Goal: Transaction & Acquisition: Purchase product/service

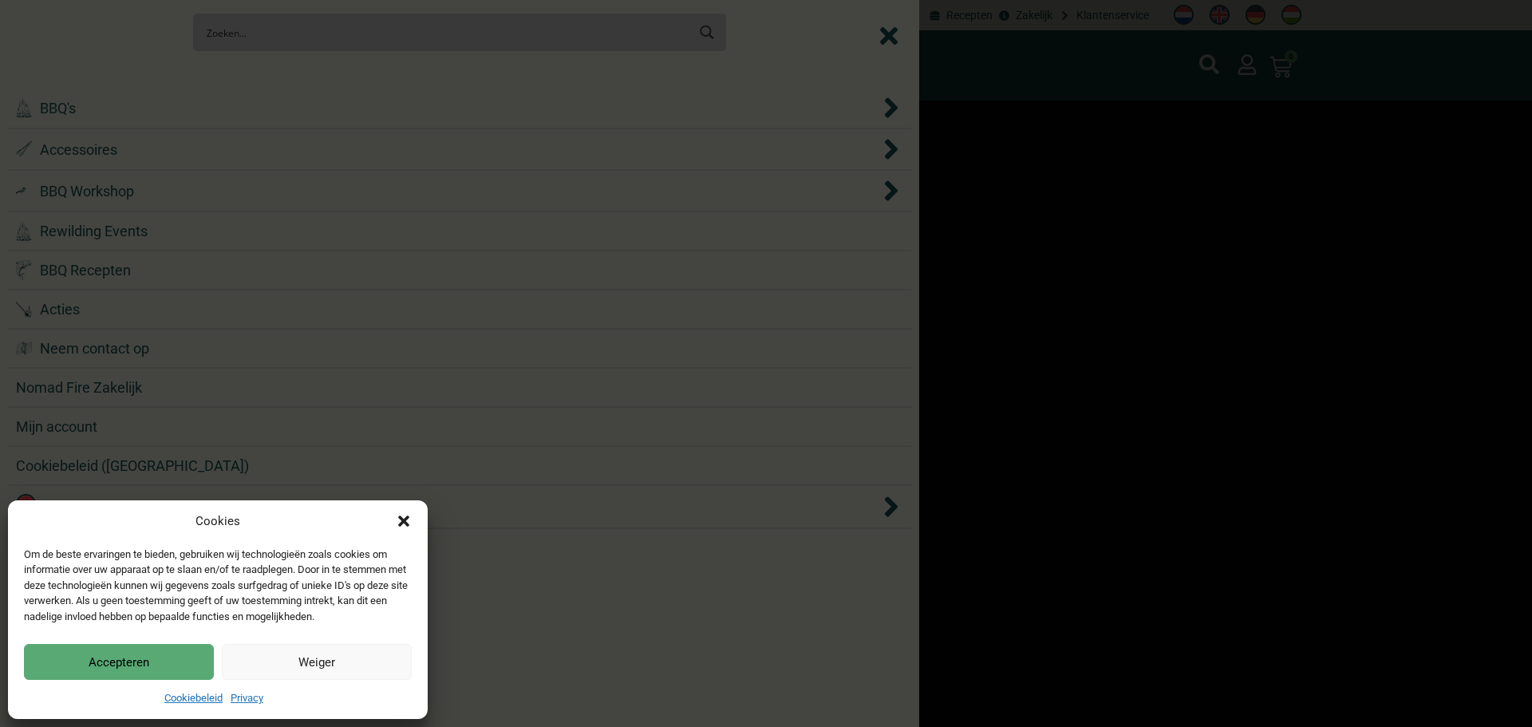
click at [168, 659] on button "Accepteren" at bounding box center [119, 662] width 190 height 36
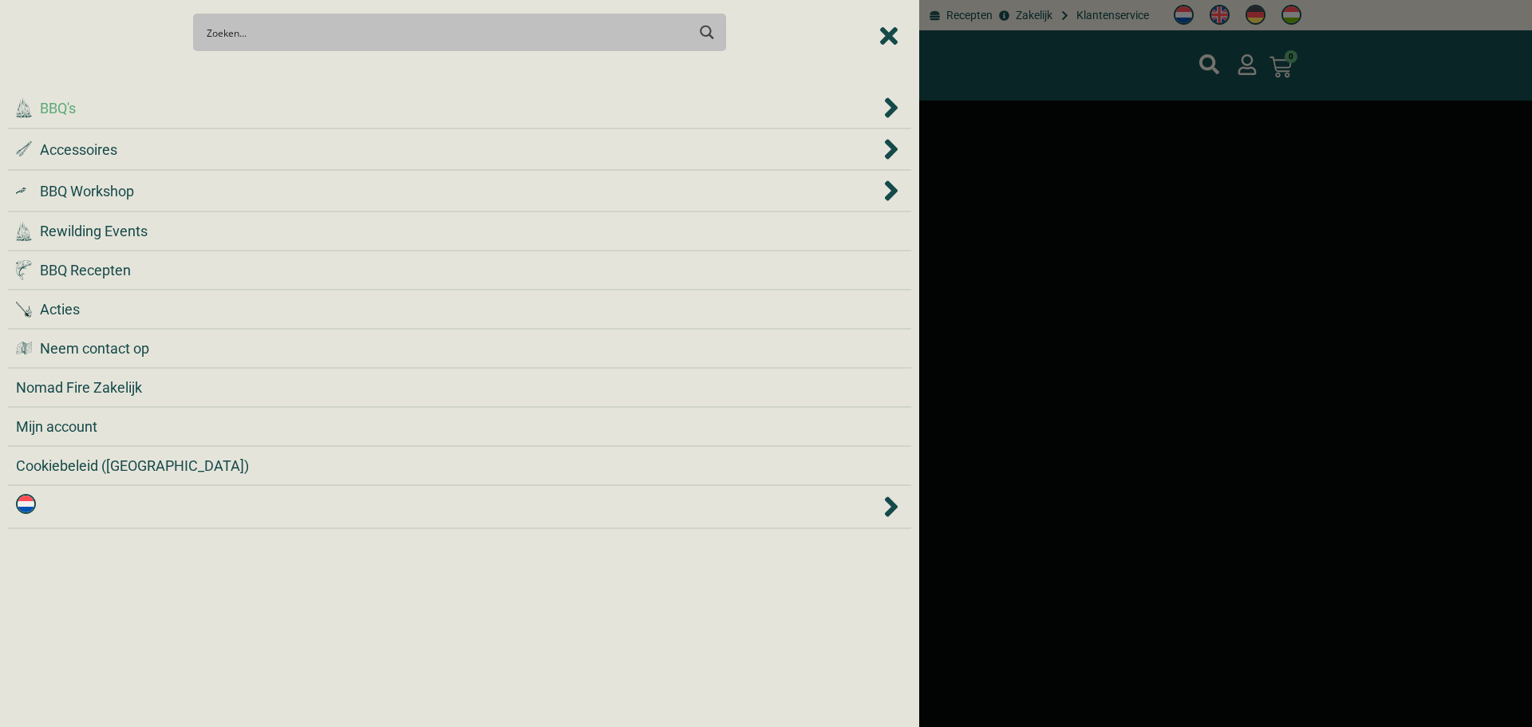
click at [186, 117] on div ".cls-1 { fill: #042e2c; } BBQ's" at bounding box center [448, 108] width 864 height 22
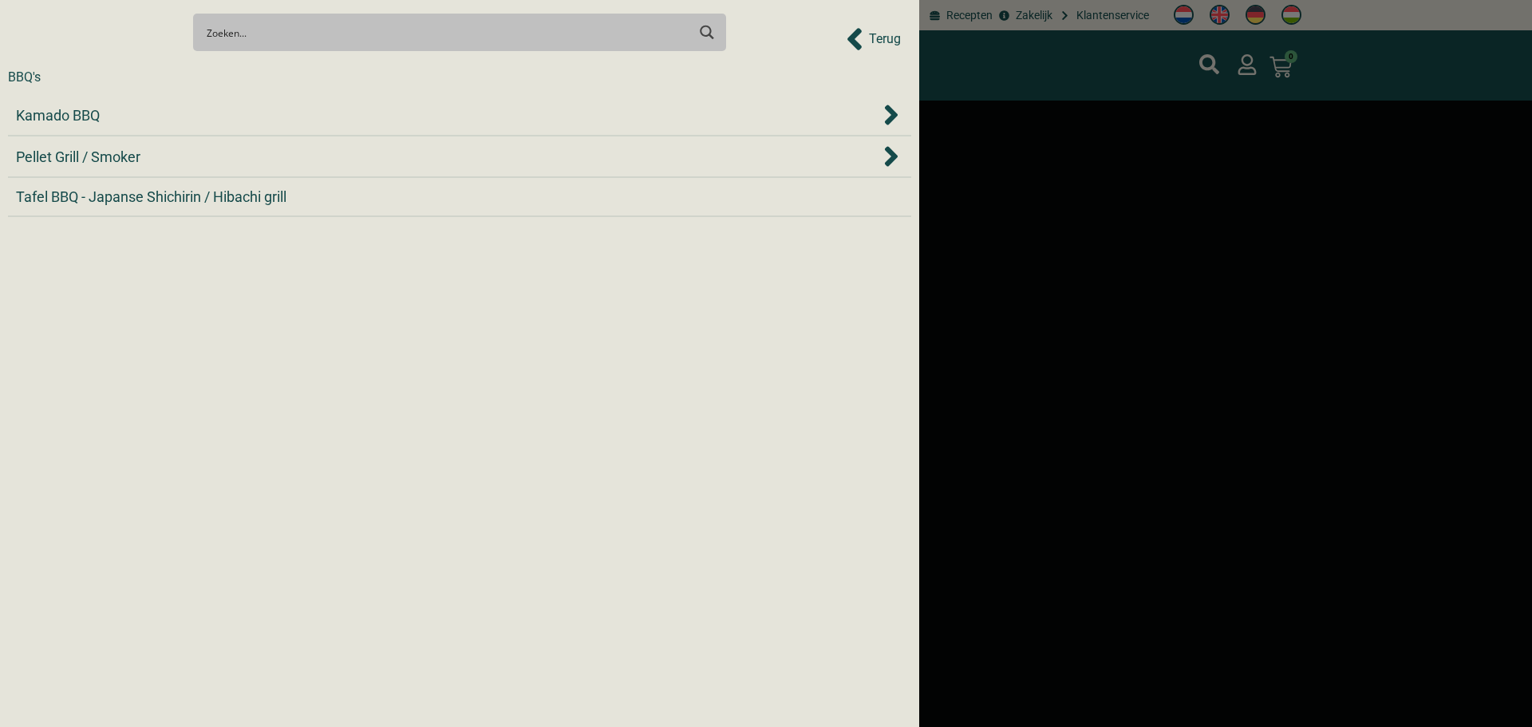
click at [187, 122] on div "Kamado BBQ" at bounding box center [448, 116] width 864 height 22
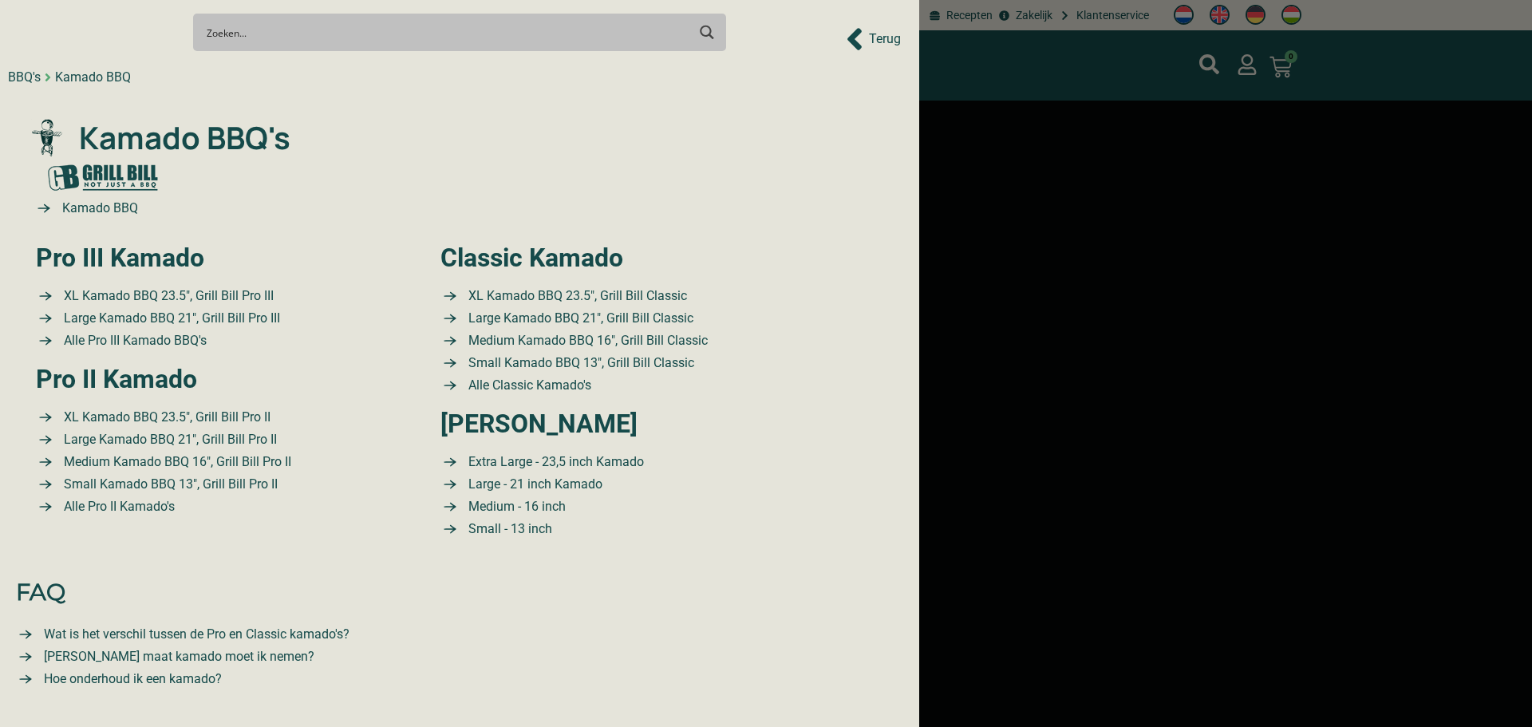
click at [187, 122] on span "Kamado BBQ's" at bounding box center [182, 138] width 215 height 46
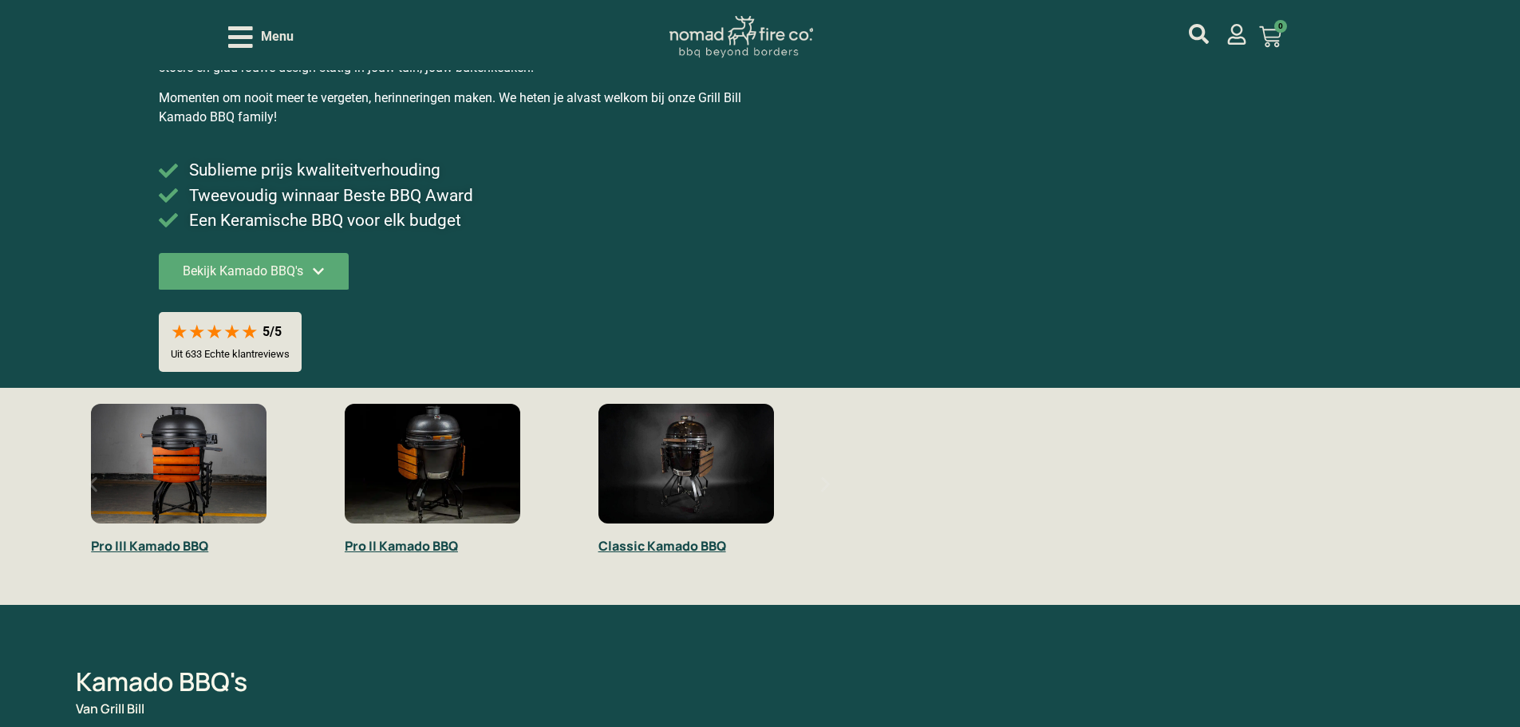
scroll to position [239, 0]
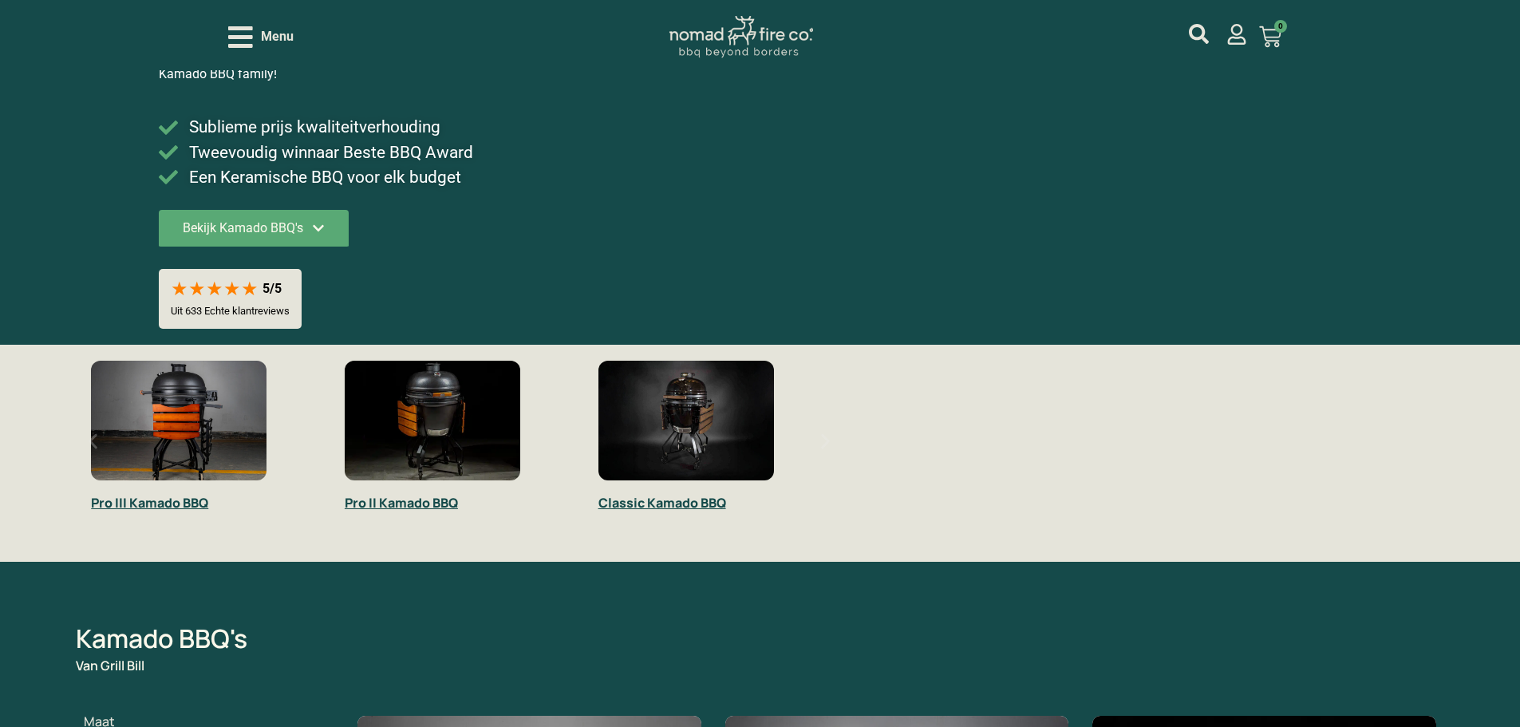
click at [202, 440] on img "1 / 3" at bounding box center [179, 421] width 176 height 120
click at [194, 460] on img "1 / 3" at bounding box center [179, 421] width 176 height 120
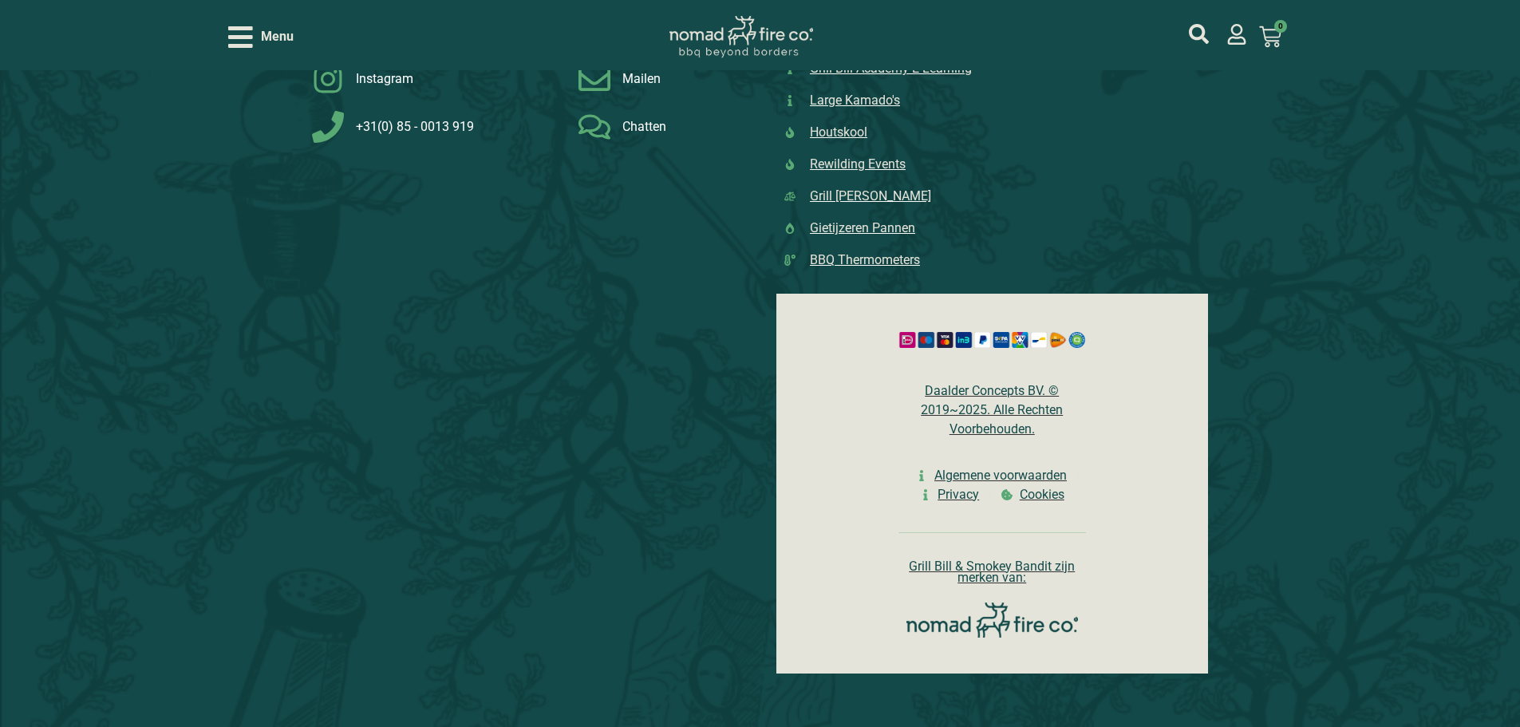
scroll to position [3290, 0]
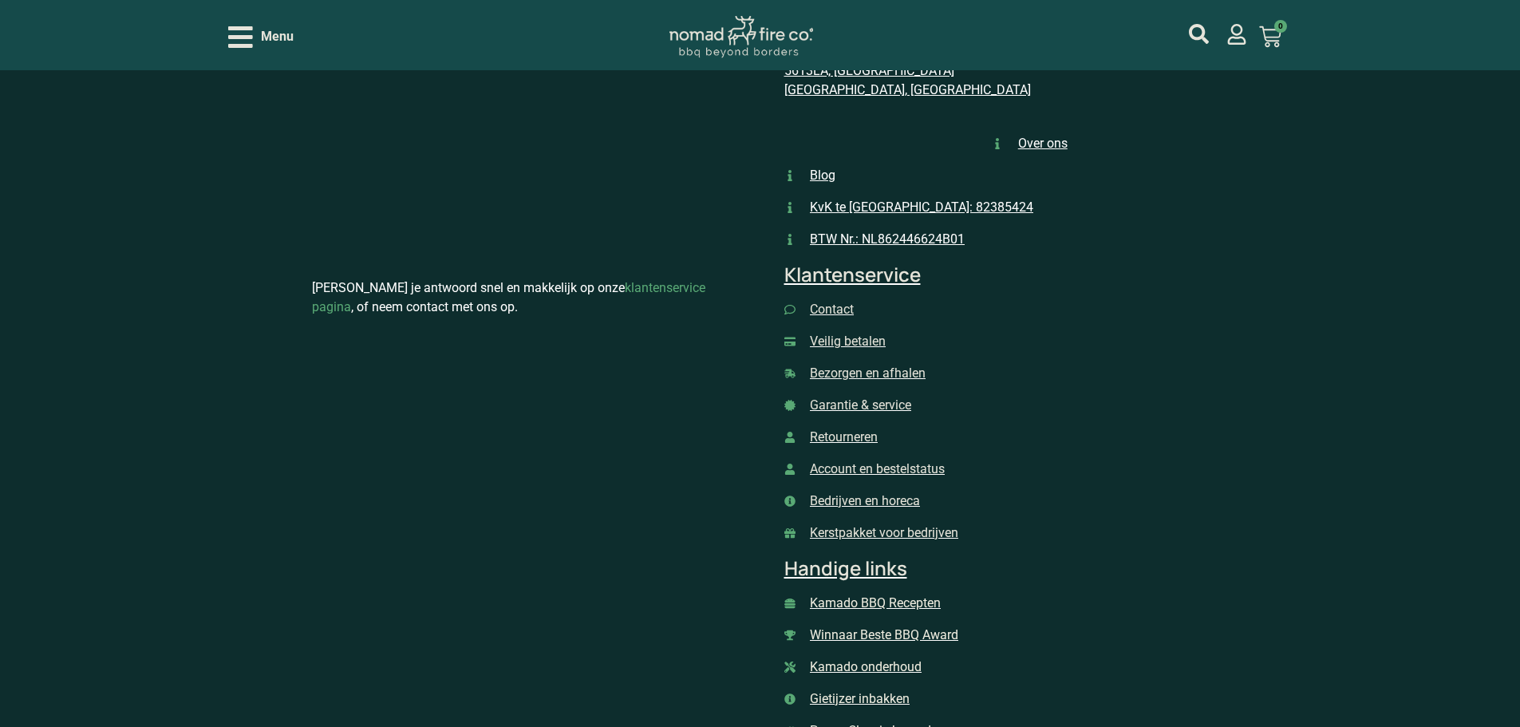
scroll to position [2390, 0]
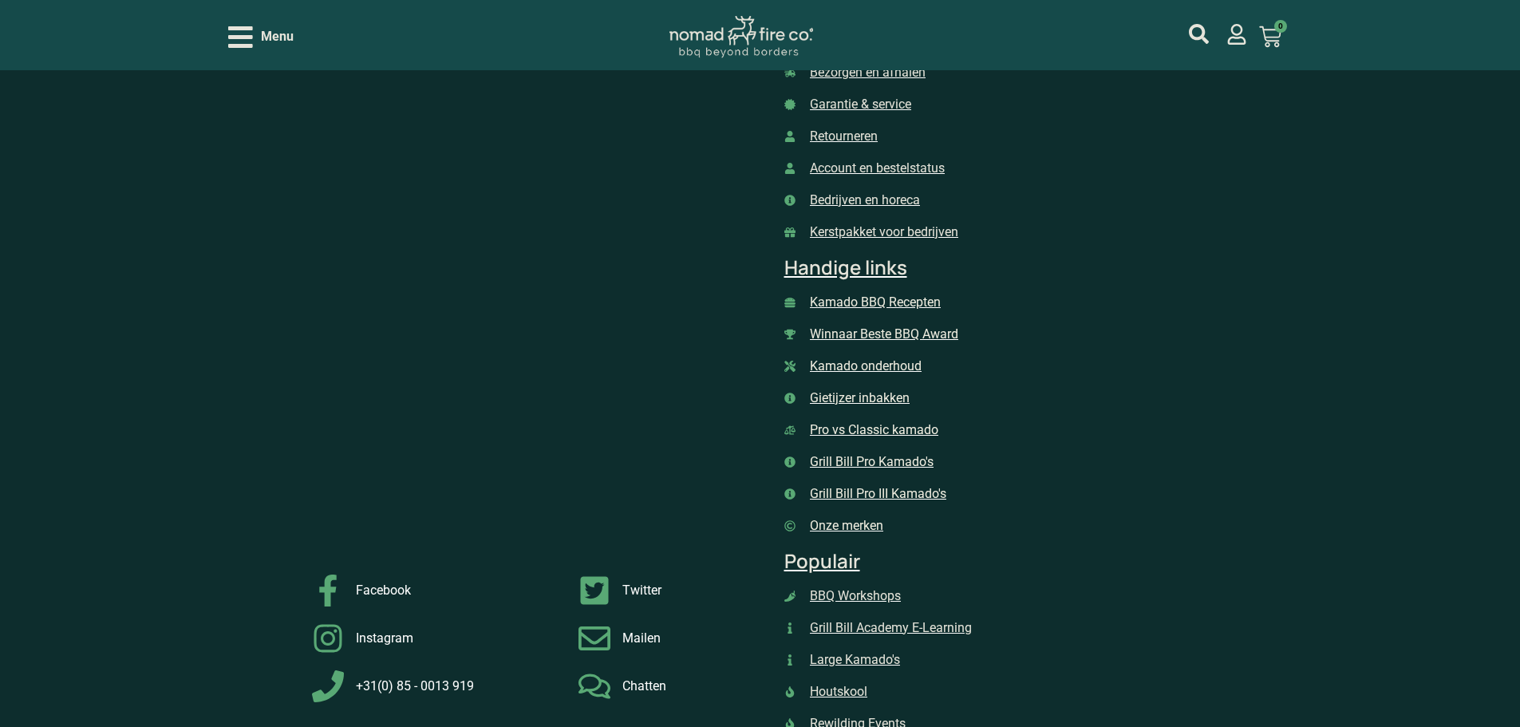
scroll to position [2683, 0]
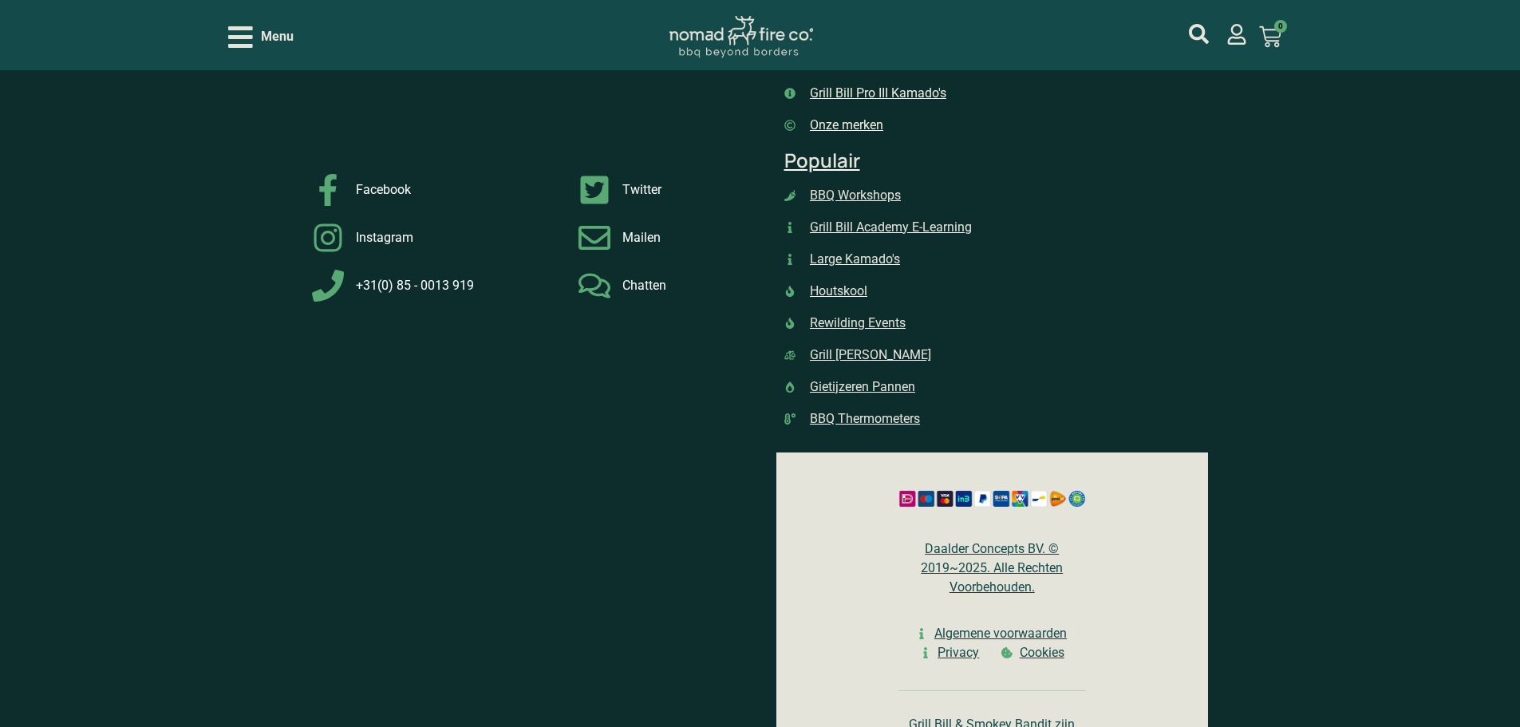
scroll to position [3273, 0]
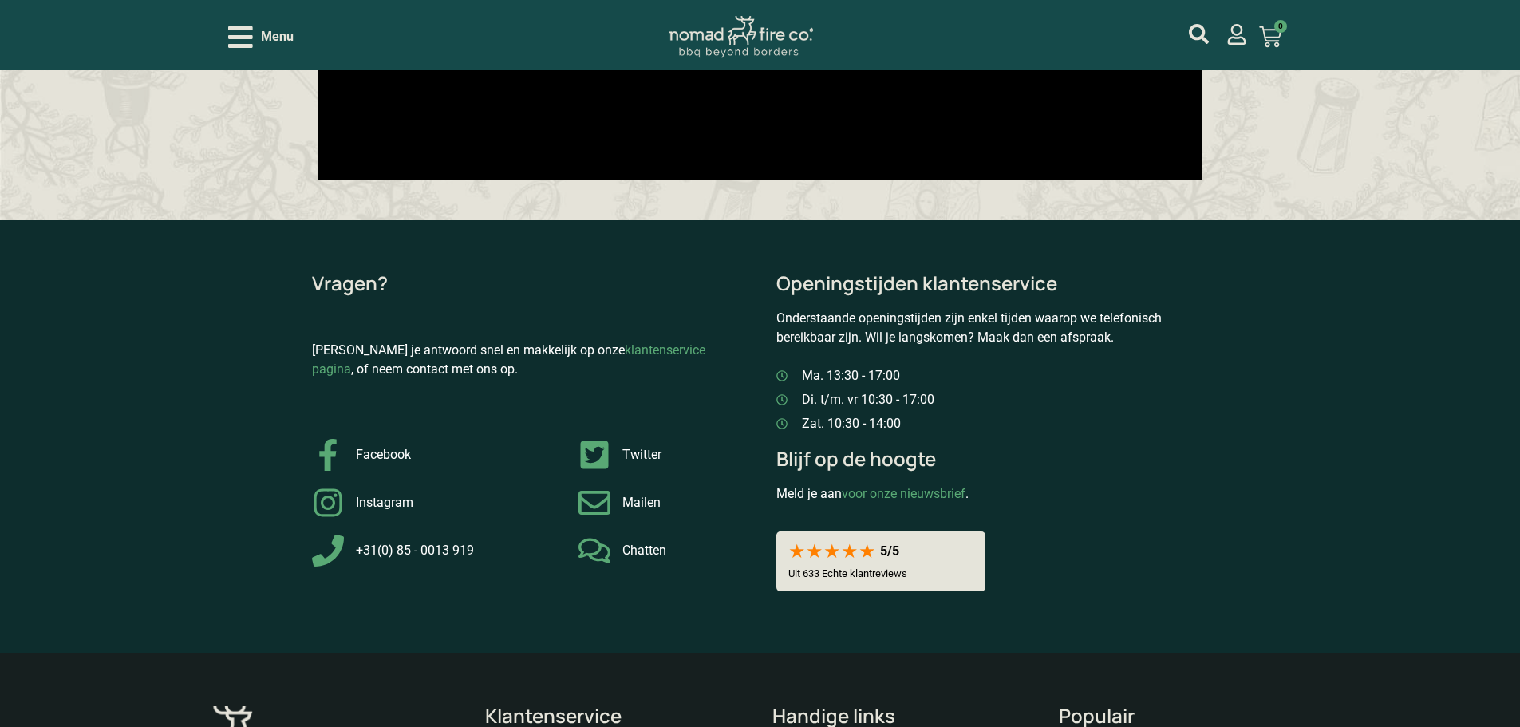
scroll to position [2315, 0]
